Goal: Information Seeking & Learning: Learn about a topic

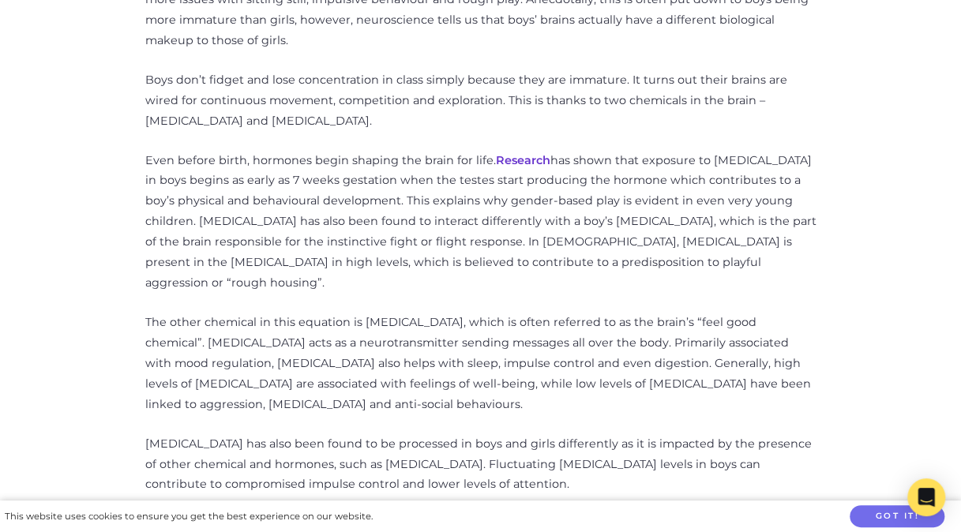
scroll to position [849, 0]
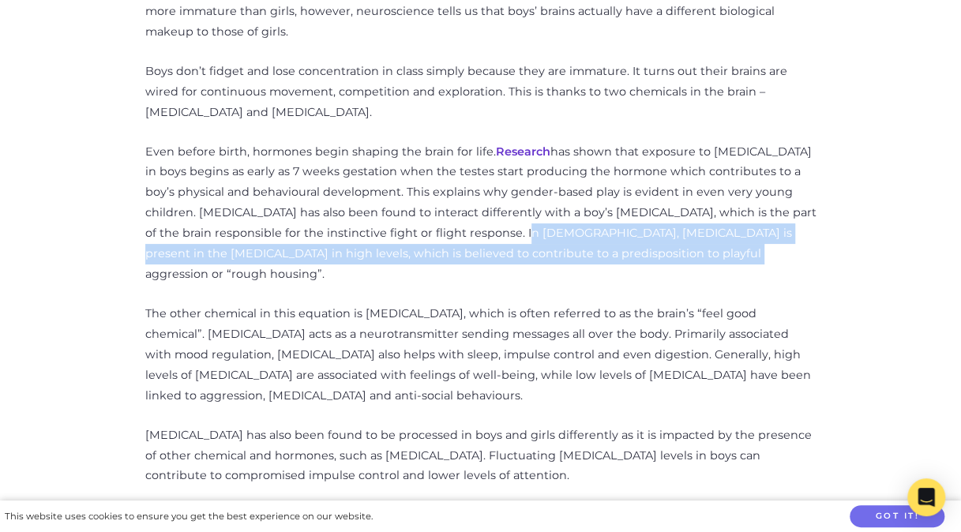
drag, startPoint x: 665, startPoint y: 254, endPoint x: 504, endPoint y: 238, distance: 162.0
click at [504, 238] on p "Even before birth, hormones begin shaping the brain for life. Research has show…" at bounding box center [480, 213] width 671 height 143
drag, startPoint x: 504, startPoint y: 238, endPoint x: 586, endPoint y: 262, distance: 85.7
click at [586, 262] on p "Even before birth, hormones begin shaping the brain for life. Research has show…" at bounding box center [480, 213] width 671 height 143
copy p "[MEDICAL_DATA] is present in the [MEDICAL_DATA] in high levels, which is believ…"
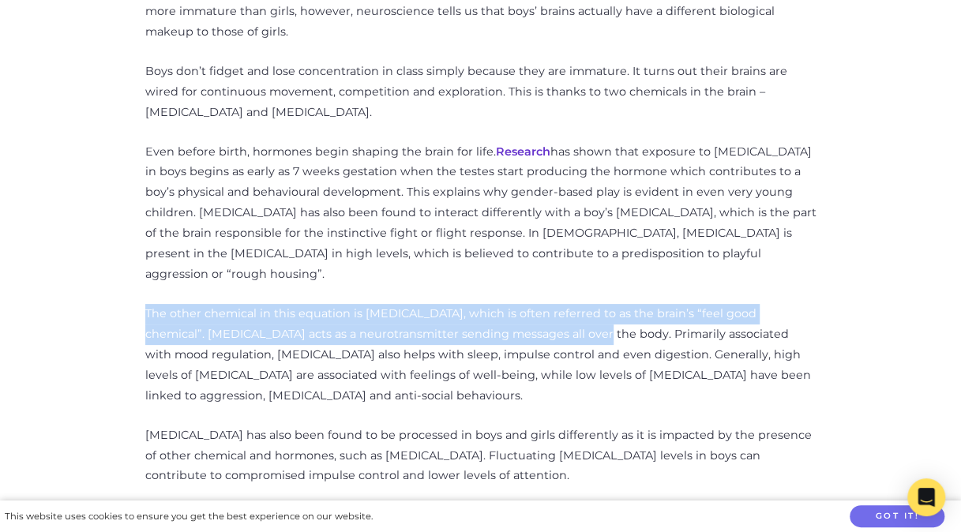
drag, startPoint x: 145, startPoint y: 289, endPoint x: 559, endPoint y: 318, distance: 414.9
click at [559, 318] on p "The other chemical in this equation is [MEDICAL_DATA], which is often referred …" at bounding box center [480, 355] width 671 height 103
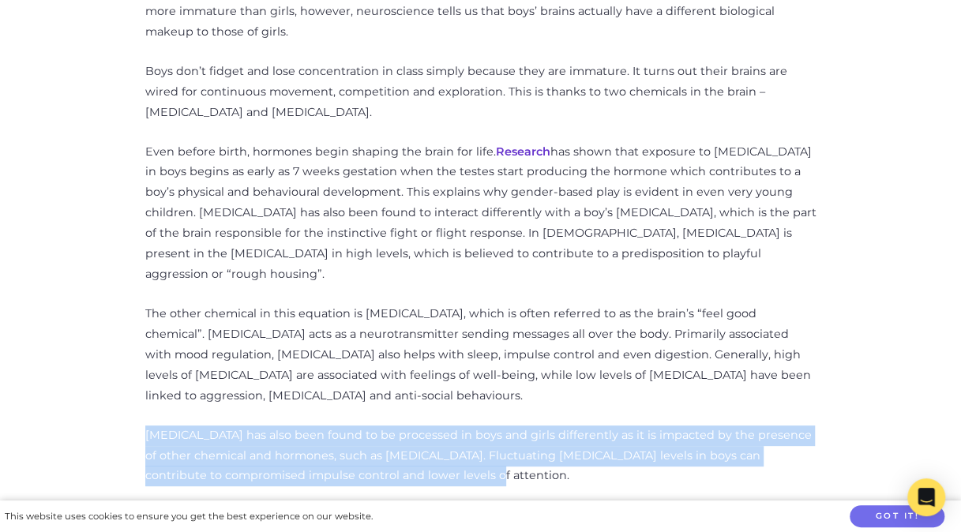
drag, startPoint x: 404, startPoint y: 452, endPoint x: 141, endPoint y: 418, distance: 265.2
copy p "[MEDICAL_DATA] has also been found to be processed in boys and girls differentl…"
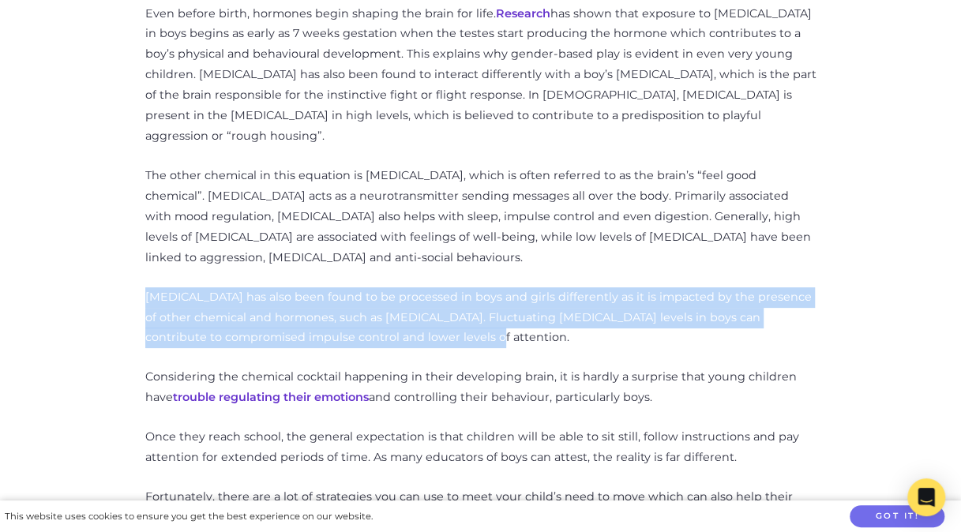
scroll to position [991, 0]
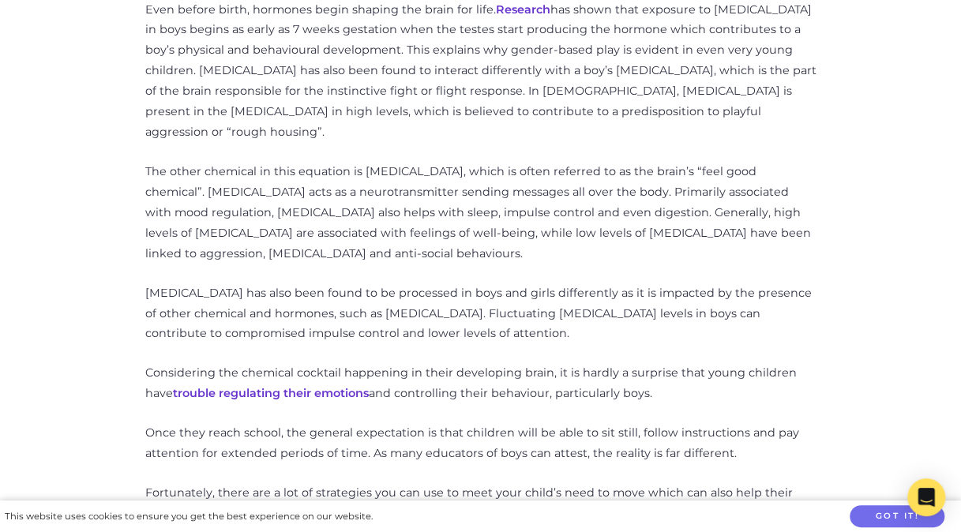
click at [627, 370] on p "Considering the chemical cocktail happening in their developing brain, it is ha…" at bounding box center [480, 383] width 671 height 41
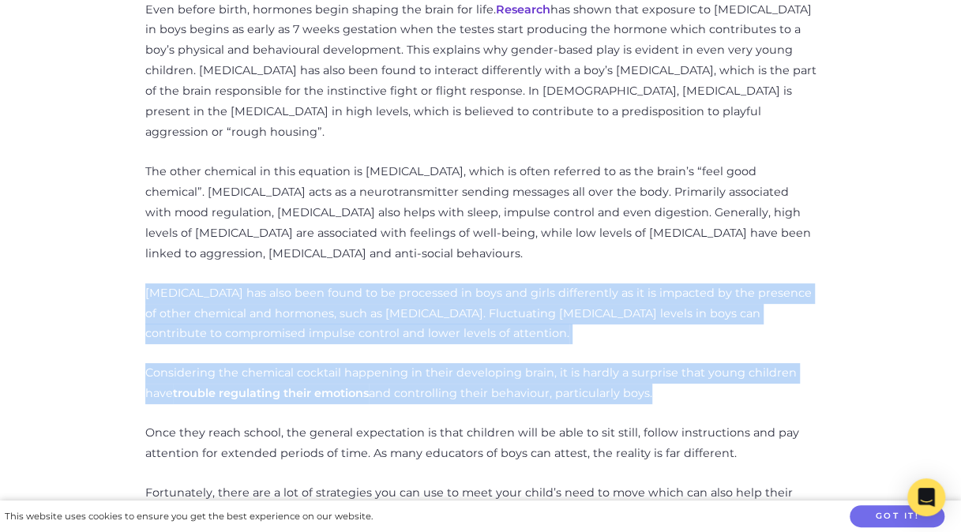
drag, startPoint x: 618, startPoint y: 374, endPoint x: 135, endPoint y: 278, distance: 491.9
click at [135, 278] on div "Understanding Why Boys Aren't Wired for Sitting Still Categories: Behaviour, Pa…" at bounding box center [481, 420] width 900 height 1512
copy div "[MEDICAL_DATA] has also been found to be processed in boys and girls differentl…"
